Goal: Check status: Check status

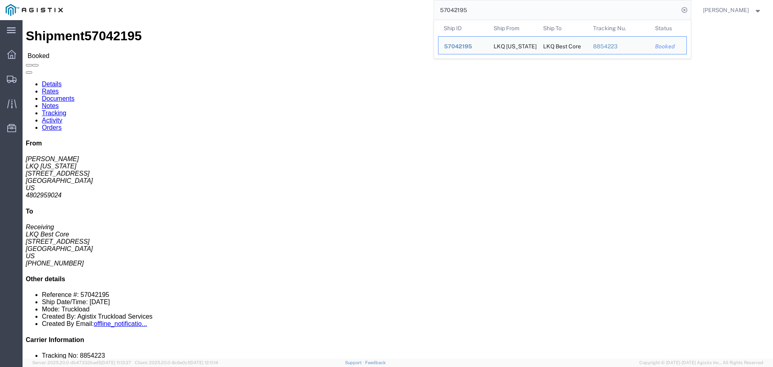
click at [454, 6] on input "57042195" at bounding box center [556, 9] width 245 height 19
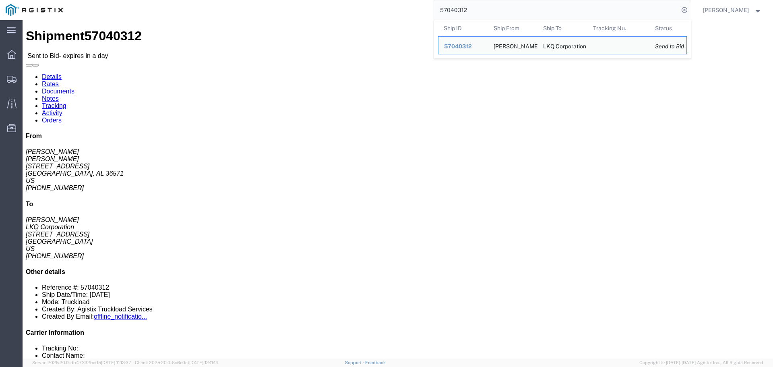
click div "Ship From [PERSON_NAME] ([PERSON_NAME]) [STREET_ADDRESS] [PHONE_NUMBER] [EMAIL_…"
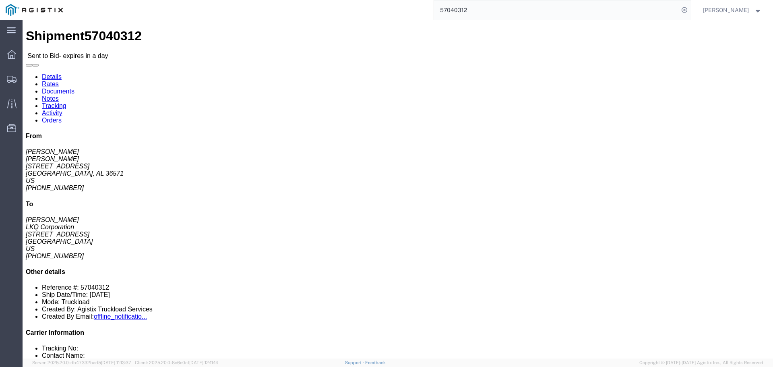
click address "[PERSON_NAME] ([PERSON_NAME]) [STREET_ADDRESS] [PHONE_NUMBER] [EMAIL_ADDRESS][D…"
copy address "36571"
click at [507, 8] on input "57040312" at bounding box center [556, 9] width 245 height 19
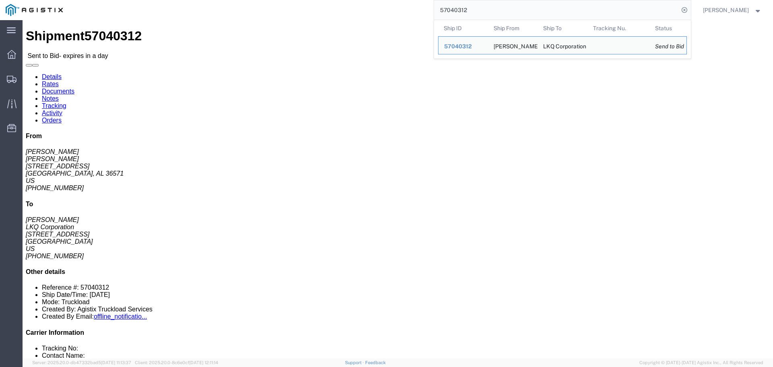
click at [507, 8] on input "57040312" at bounding box center [556, 9] width 245 height 19
paste input "24495"
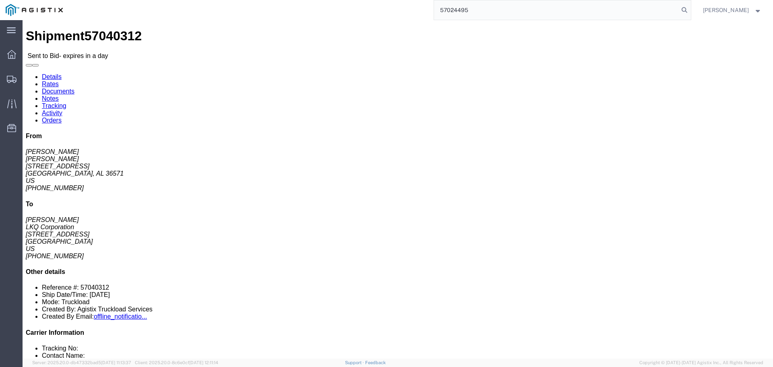
type input "57024495"
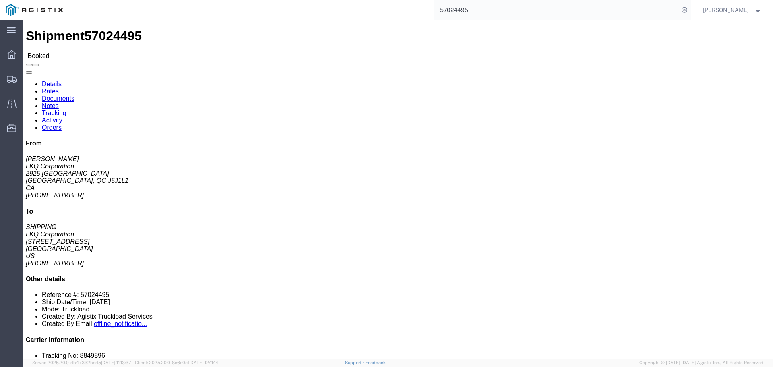
click link "Documents"
